Goal: Task Accomplishment & Management: Use online tool/utility

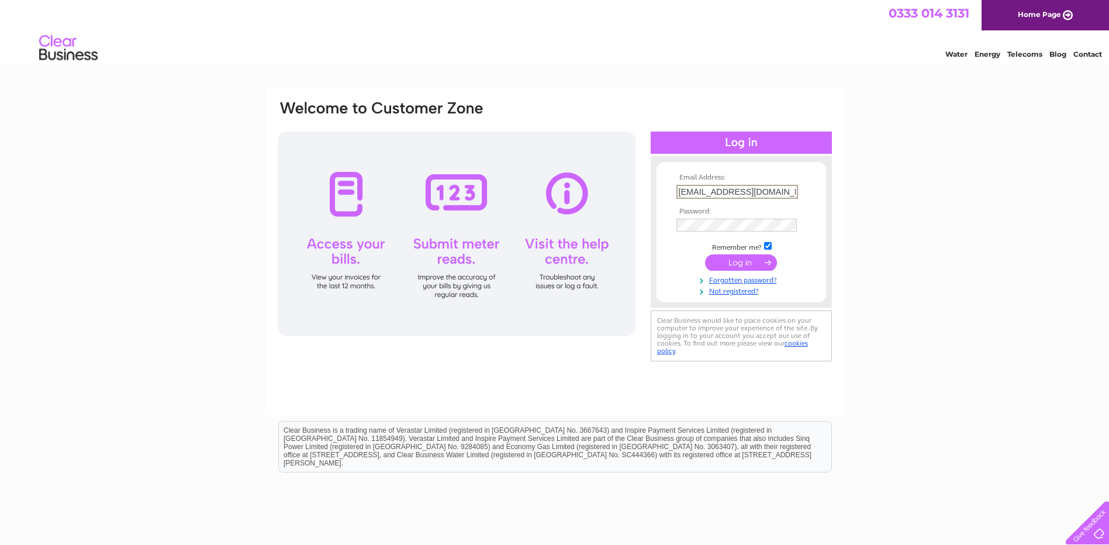
scroll to position [0, 2]
type input "thebeautycorner1@hotmail.com"
click at [705, 254] on input "submit" at bounding box center [741, 262] width 72 height 16
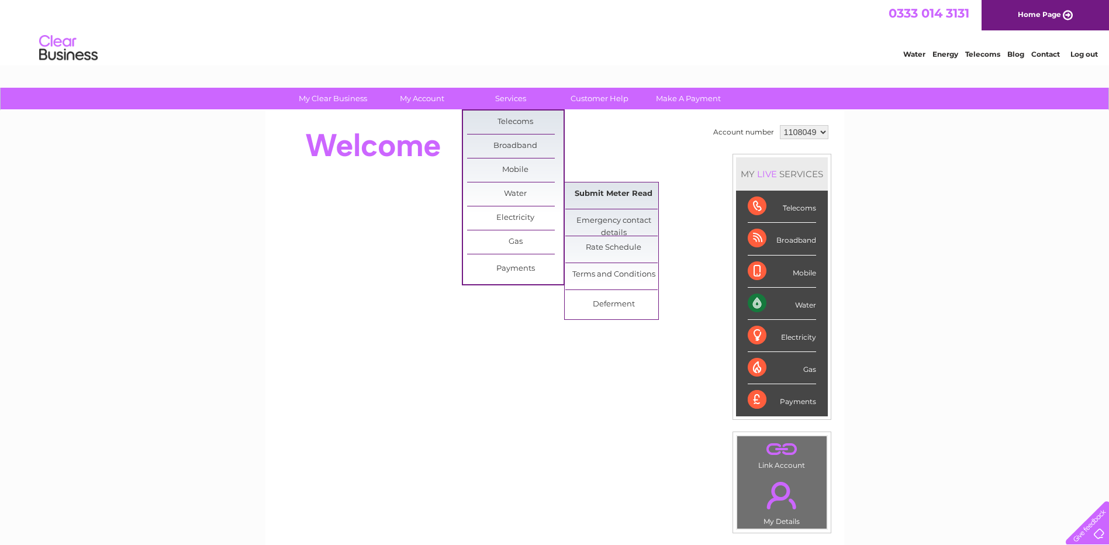
click at [628, 194] on link "Submit Meter Read" at bounding box center [613, 193] width 96 height 23
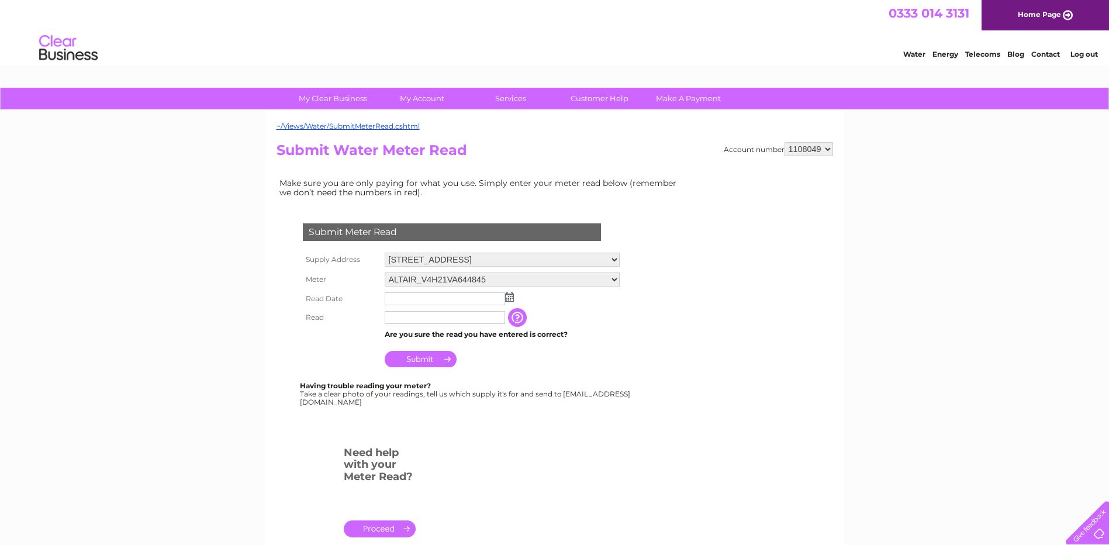
click at [510, 294] on img at bounding box center [509, 296] width 9 height 9
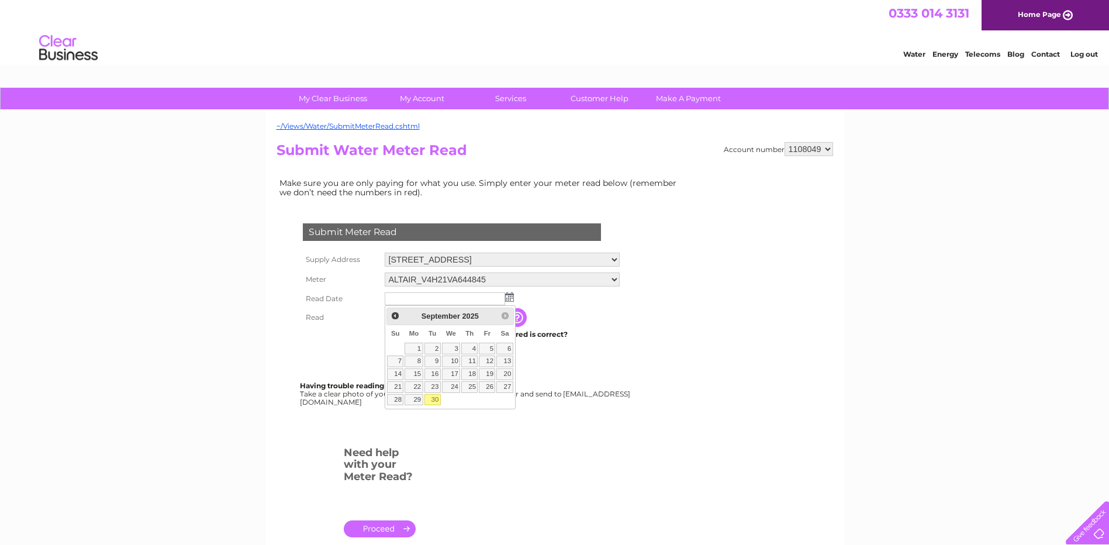
click at [429, 402] on link "30" at bounding box center [433, 400] width 16 height 12
type input "2025/09/30"
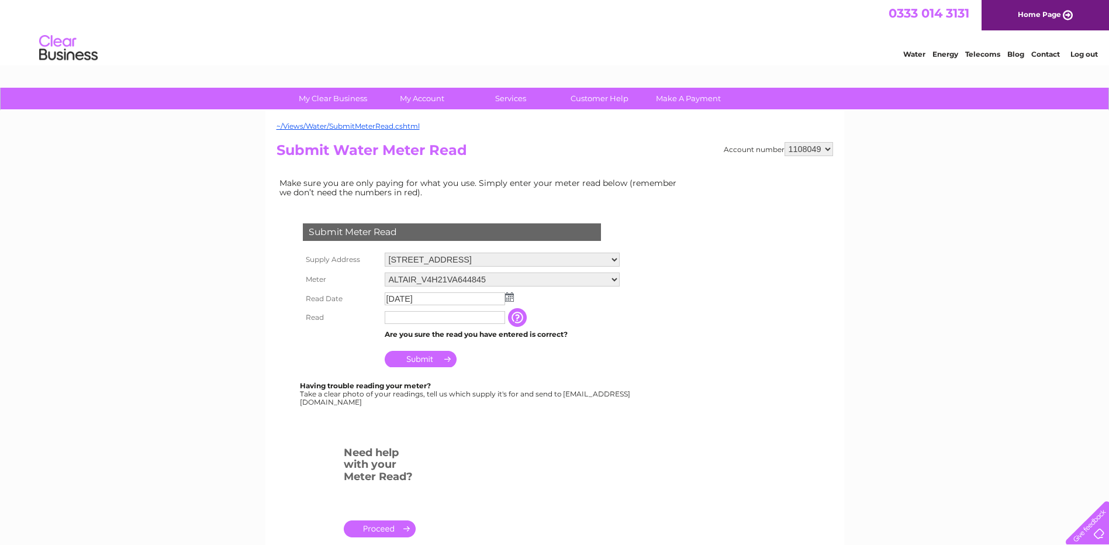
click at [430, 315] on input "text" at bounding box center [445, 317] width 120 height 13
type input "00057"
click at [425, 365] on input "Submit" at bounding box center [421, 360] width 72 height 16
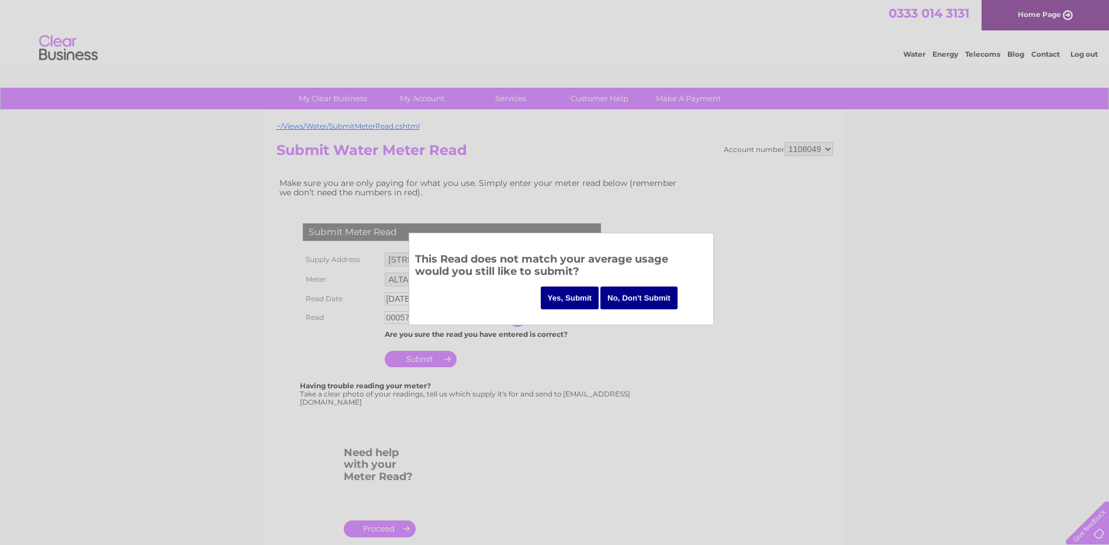
click at [566, 301] on input "Yes, Submit" at bounding box center [570, 298] width 58 height 23
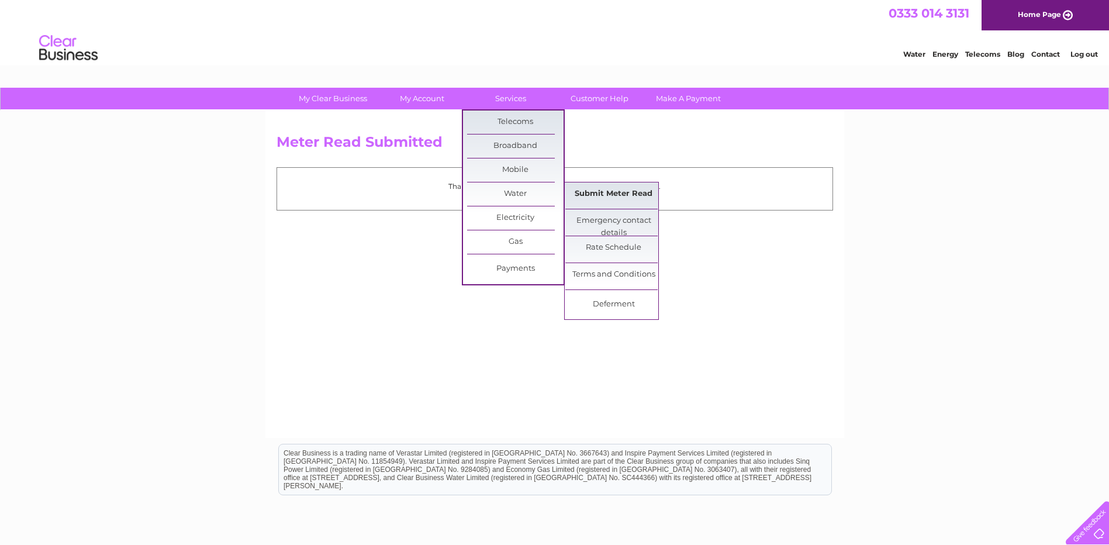
click at [613, 197] on link "Submit Meter Read" at bounding box center [613, 193] width 96 height 23
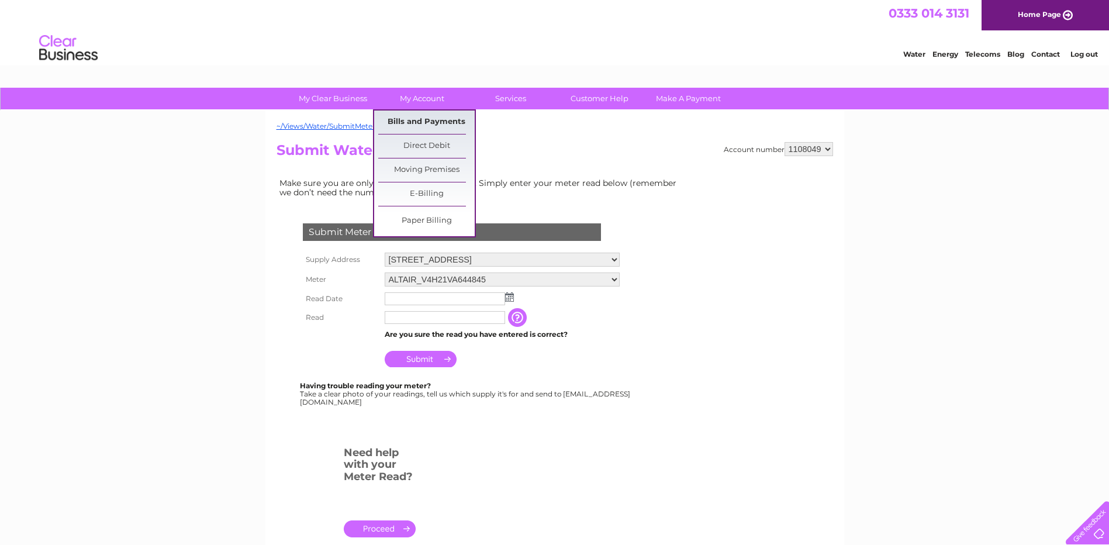
click at [449, 123] on link "Bills and Payments" at bounding box center [426, 122] width 96 height 23
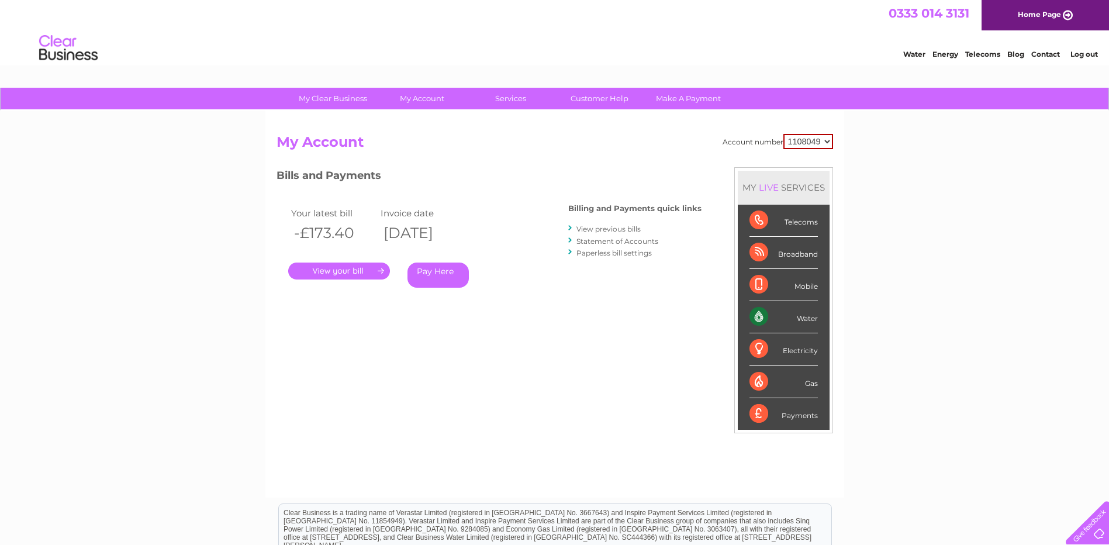
click at [364, 268] on link "." at bounding box center [339, 271] width 102 height 17
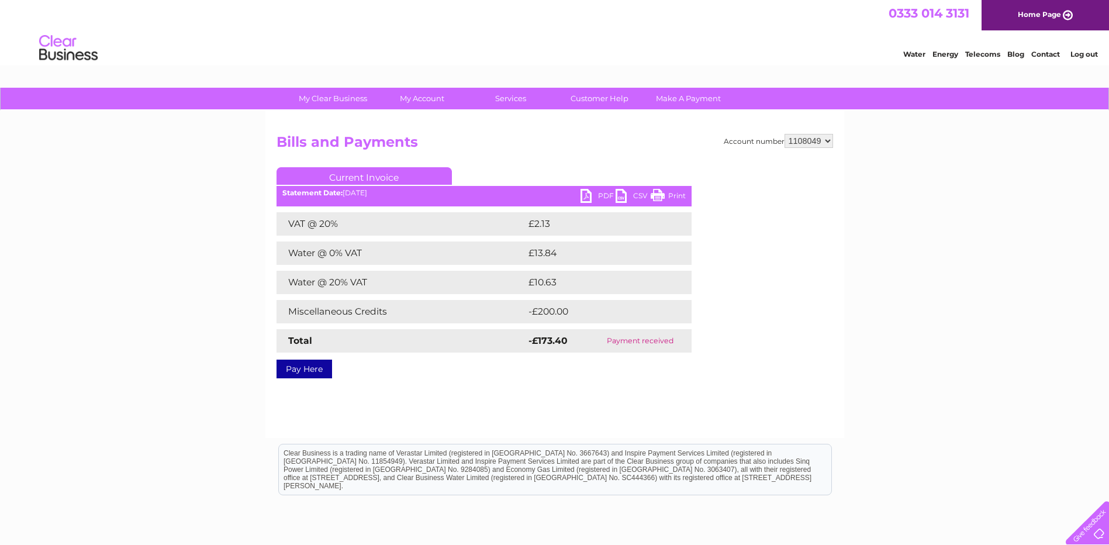
click at [602, 199] on link "PDF" at bounding box center [598, 197] width 35 height 17
